Goal: Transaction & Acquisition: Obtain resource

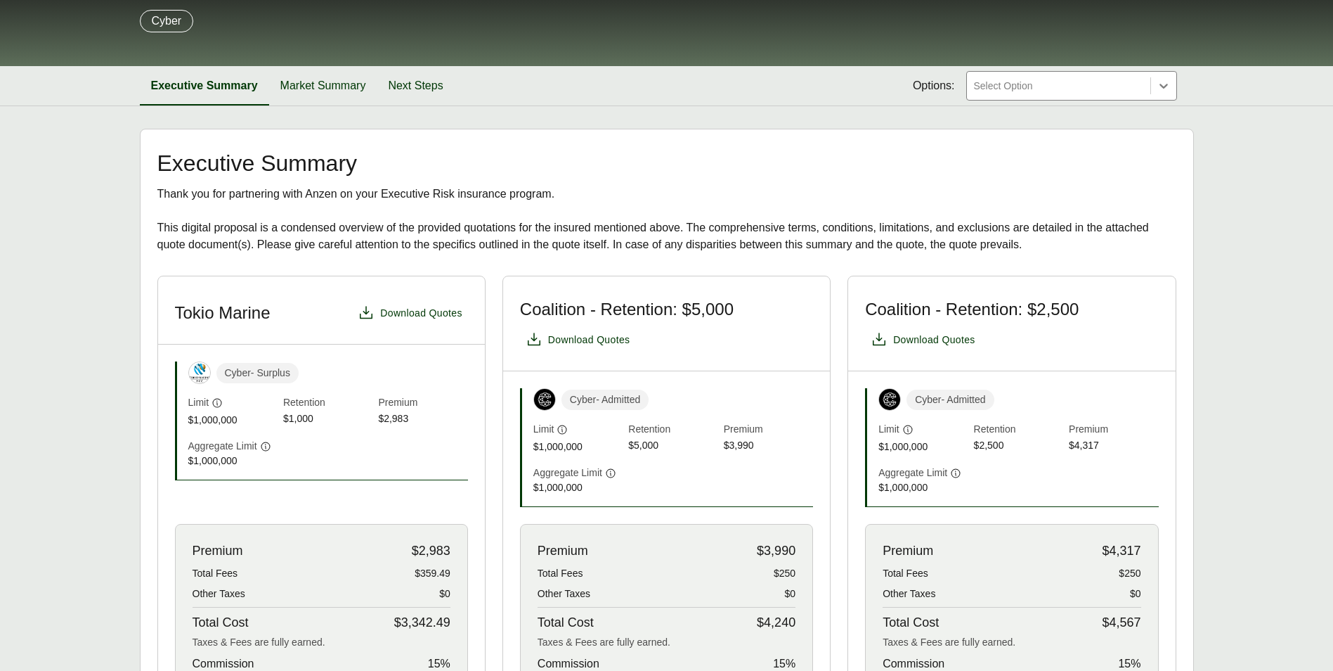
scroll to position [141, 0]
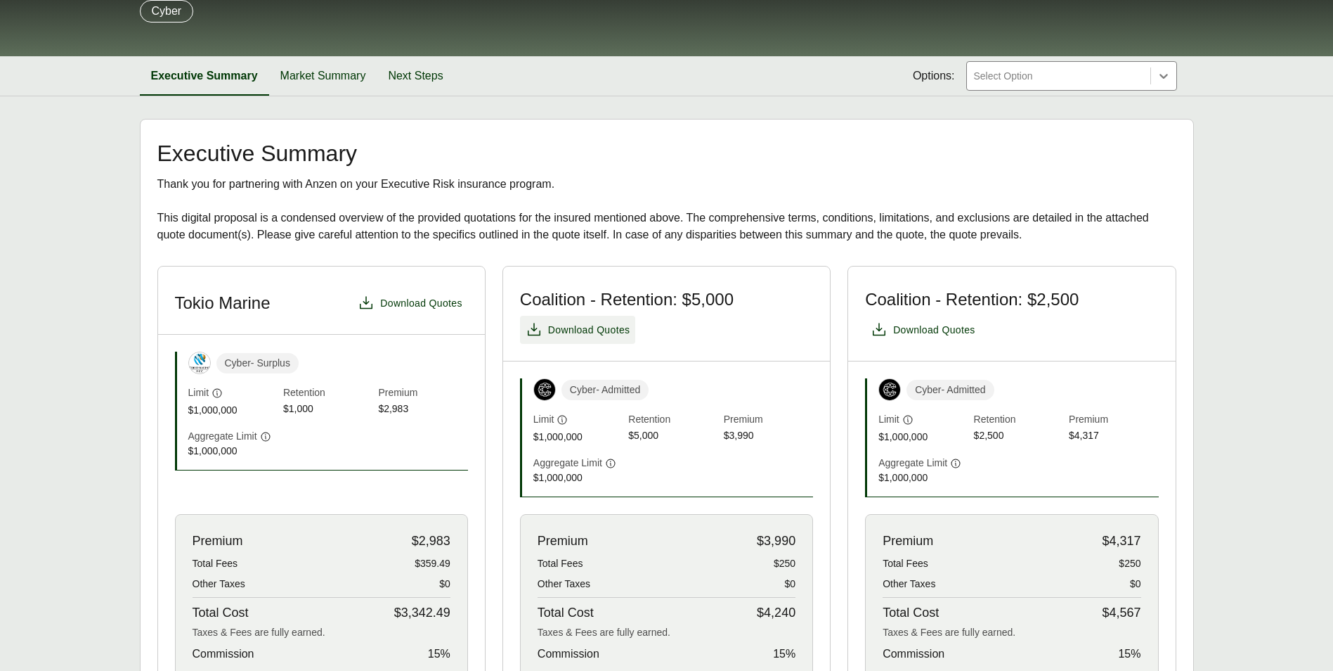
click at [583, 337] on span "Download Quotes" at bounding box center [589, 330] width 82 height 15
click at [952, 337] on span "Download Quotes" at bounding box center [934, 330] width 82 height 15
click at [394, 311] on span "Download Quotes" at bounding box center [421, 303] width 82 height 15
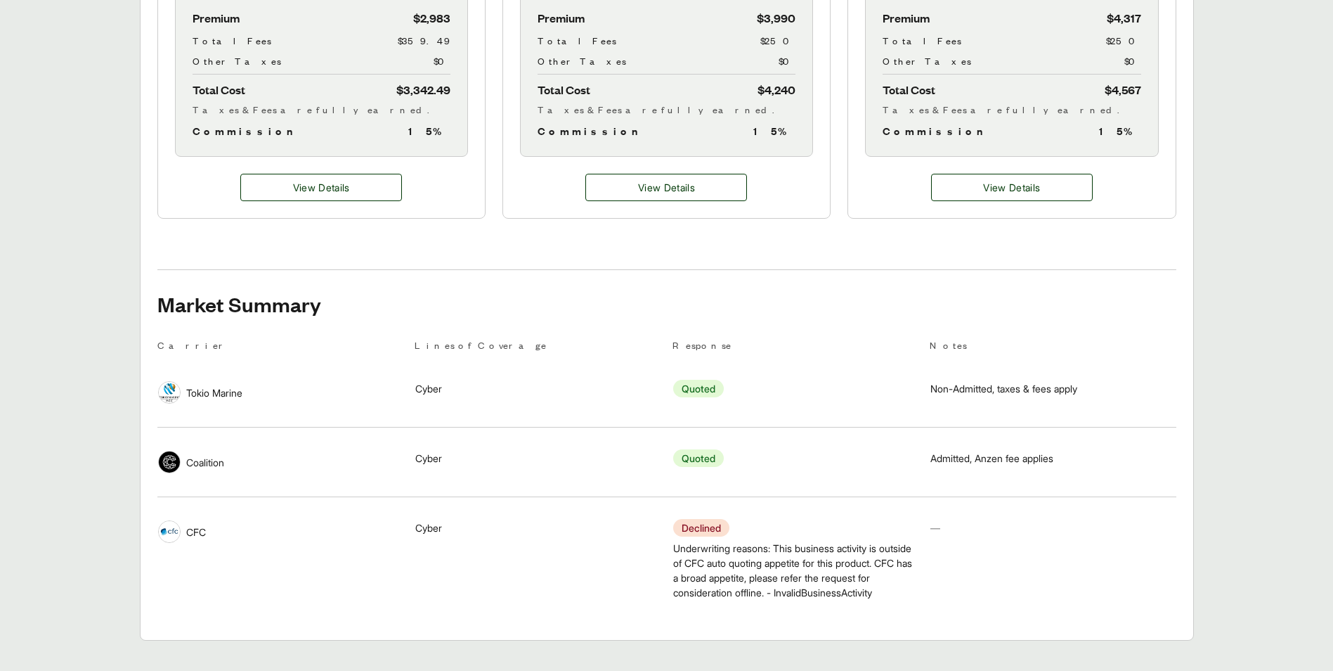
scroll to position [659, 0]
